Goal: Transaction & Acquisition: Purchase product/service

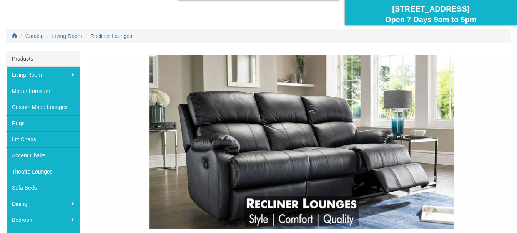
scroll to position [115, 0]
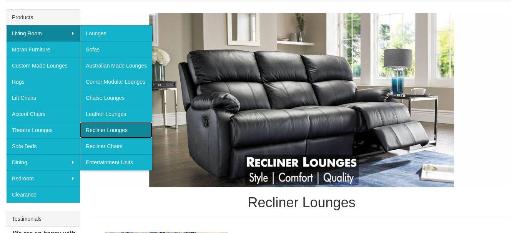
click at [115, 129] on link "Recliner Lounges" at bounding box center [116, 130] width 72 height 16
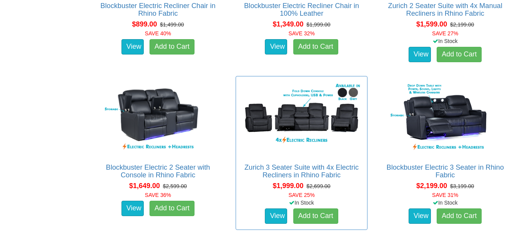
scroll to position [577, 0]
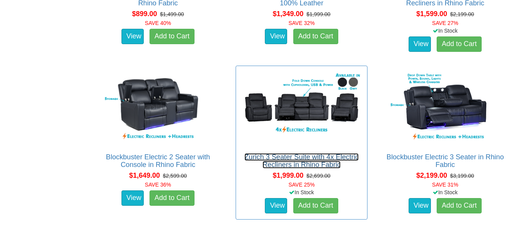
click at [283, 159] on link "Zurich 3 Seater Suite with 4x Electric Recliners in Rhino Fabric" at bounding box center [301, 160] width 114 height 15
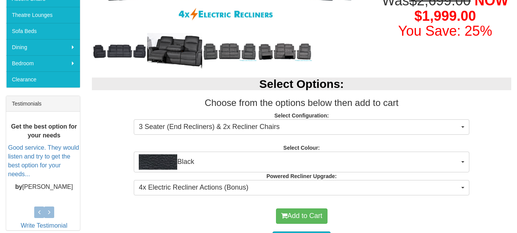
scroll to position [269, 0]
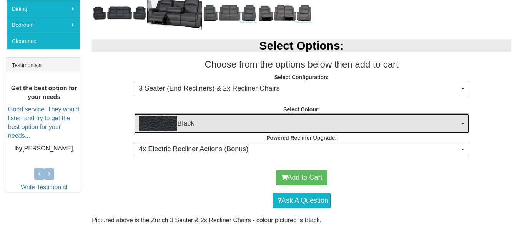
click at [207, 127] on span "Black" at bounding box center [299, 123] width 321 height 15
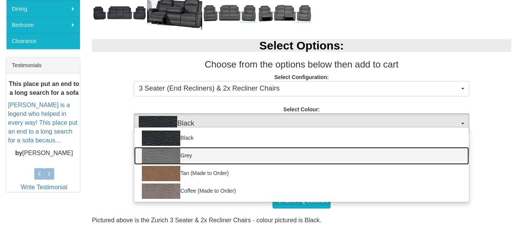
click at [167, 157] on img at bounding box center [161, 155] width 38 height 15
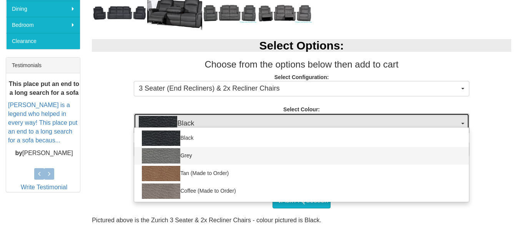
select select "1187"
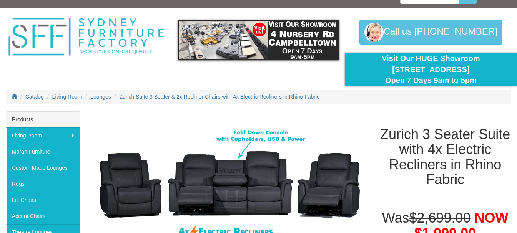
scroll to position [0, 0]
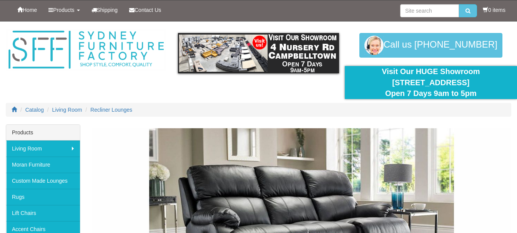
scroll to position [577, 0]
